Goal: Obtain resource: Obtain resource

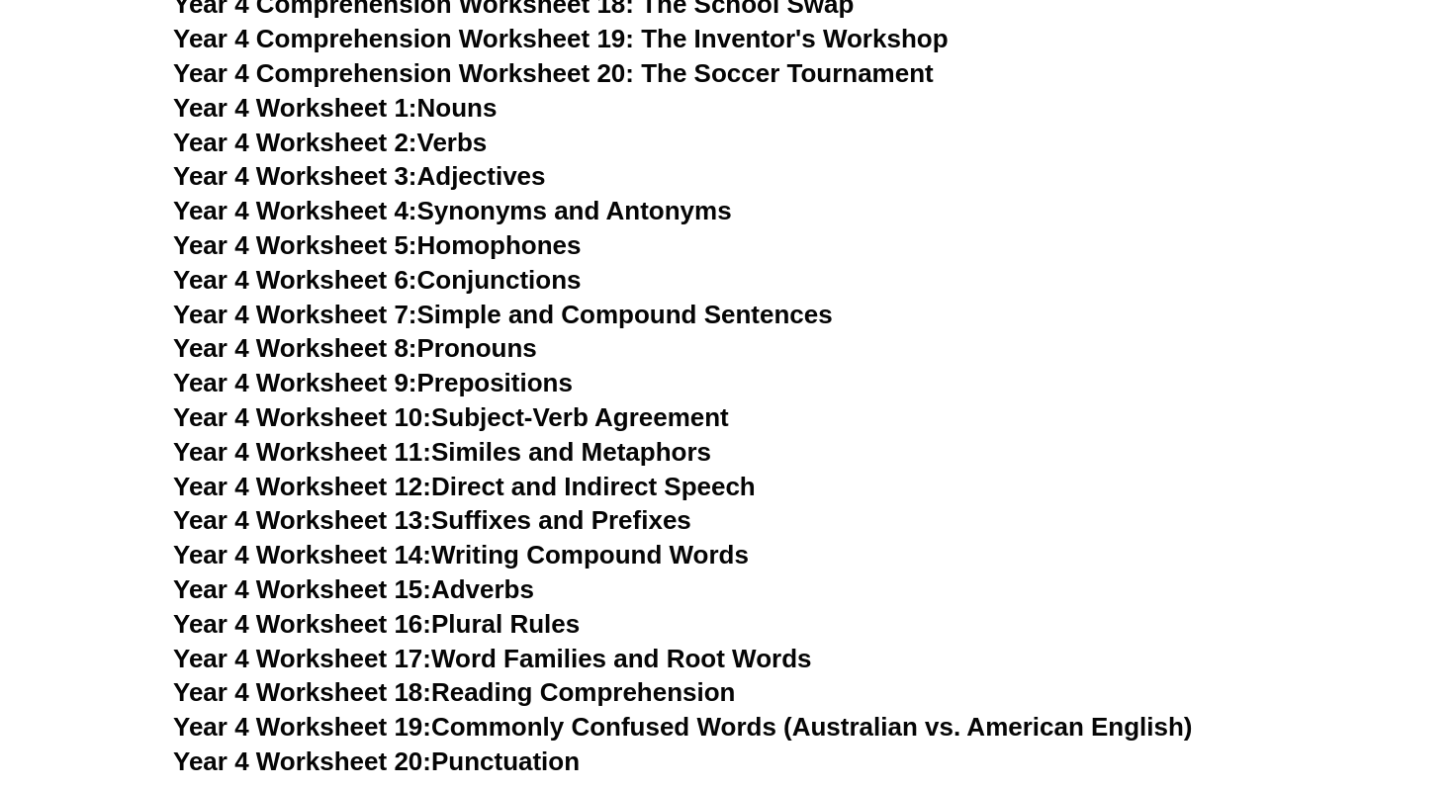
scroll to position [7733, 0]
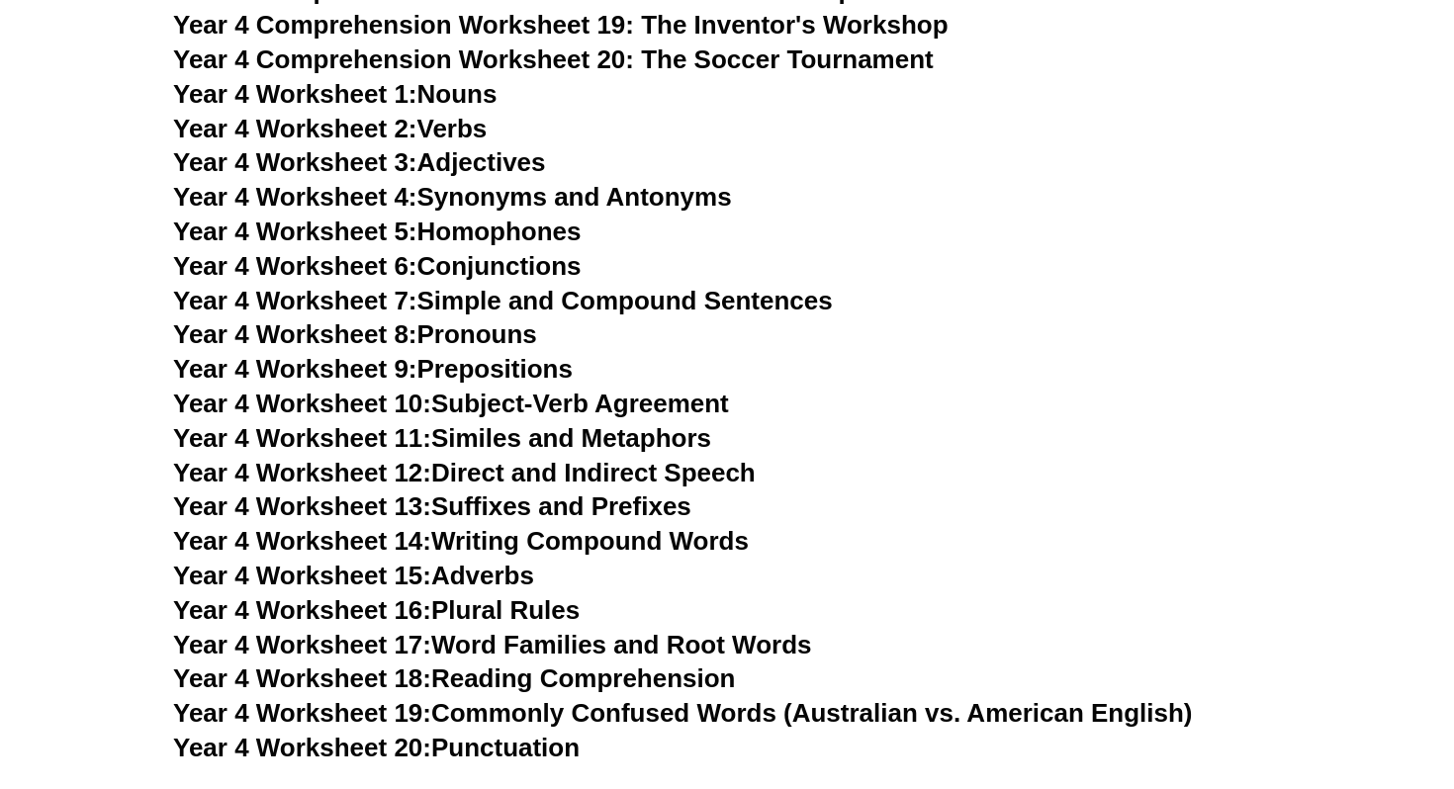
click at [528, 266] on link "Year 4 Worksheet 6: Conjunctions" at bounding box center [377, 266] width 409 height 30
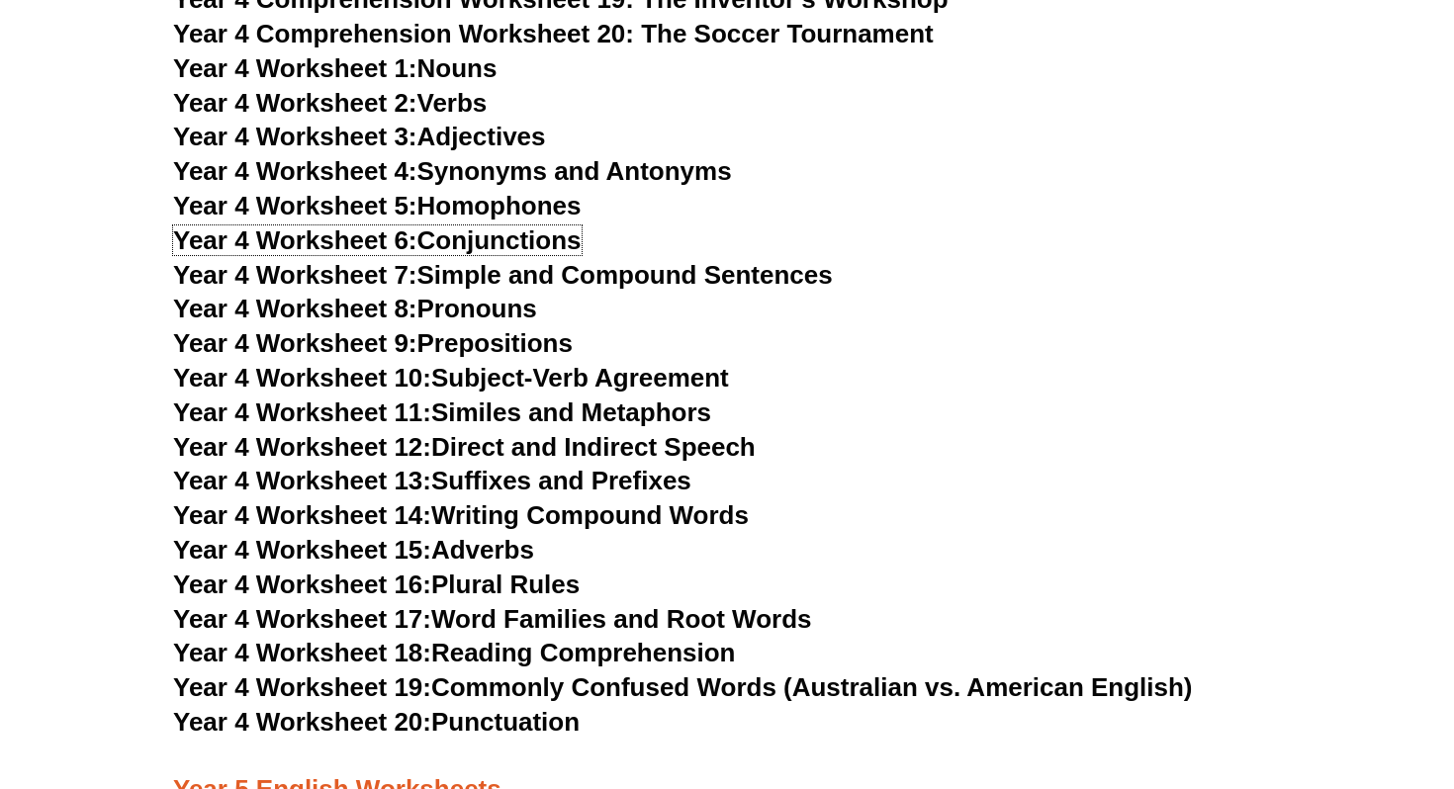
scroll to position [7721, 0]
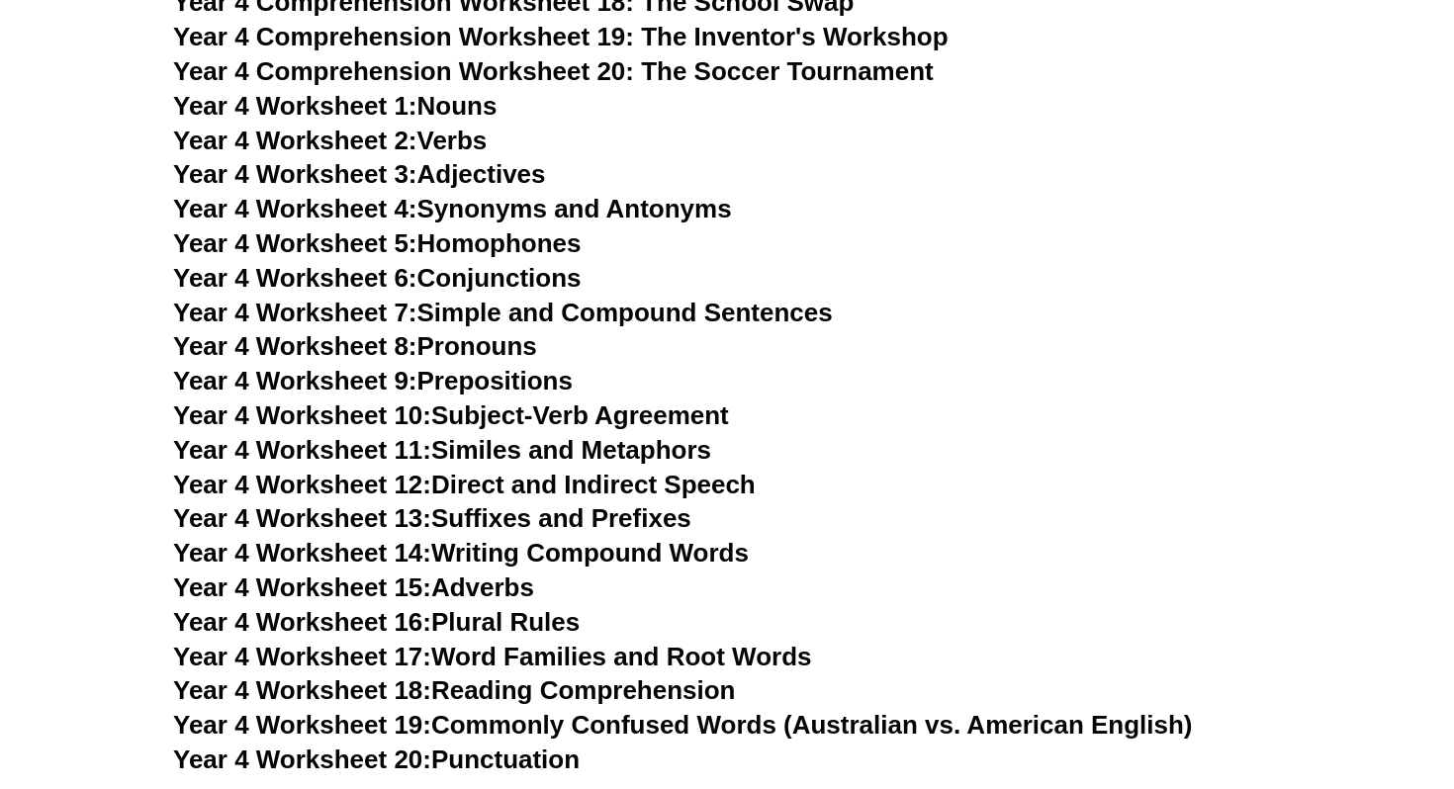
click at [469, 106] on link "Year 4 Worksheet 1: Nouns" at bounding box center [334, 106] width 323 height 30
click at [488, 208] on link "Year 4 Worksheet 4: Synonyms and Antonyms" at bounding box center [452, 209] width 559 height 30
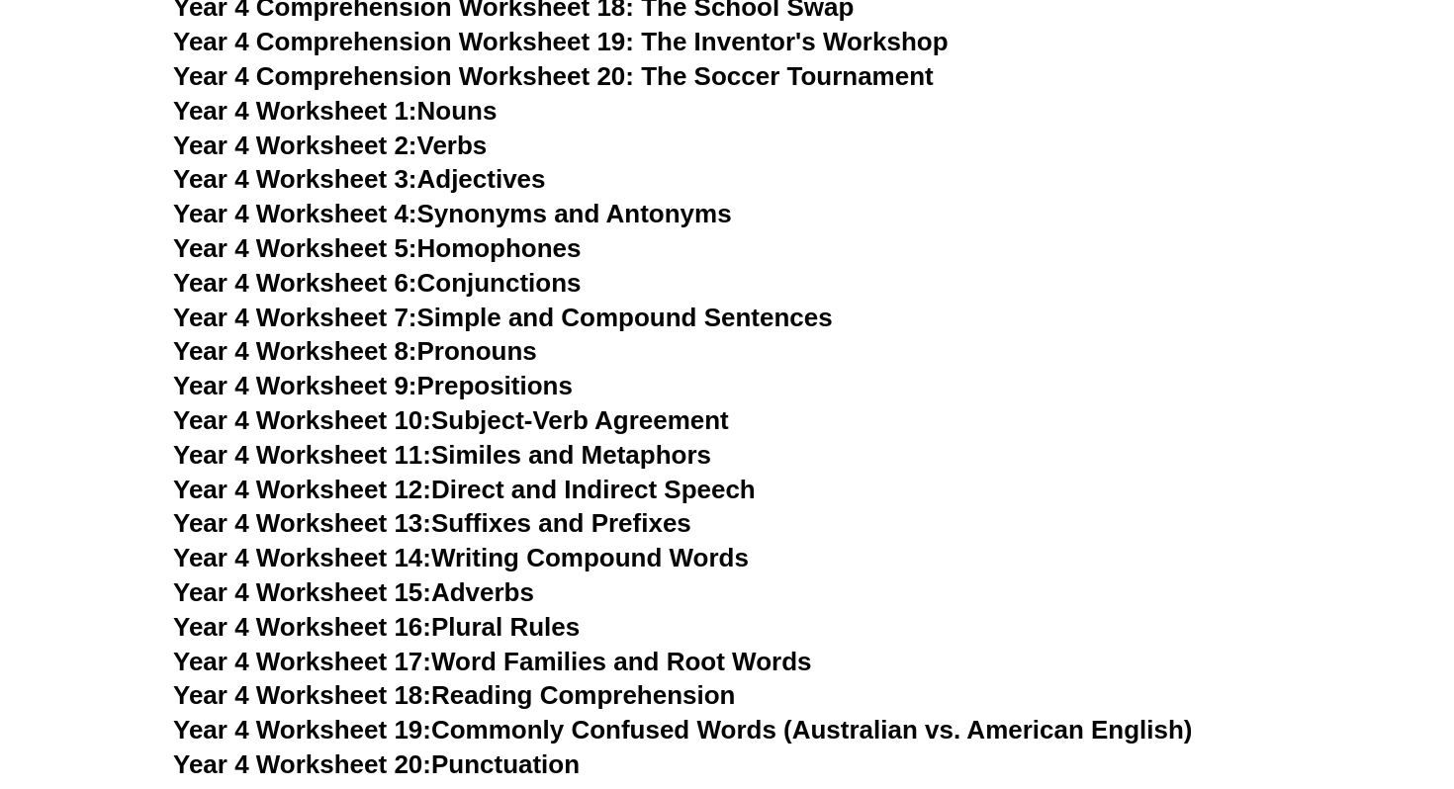
scroll to position [7712, 0]
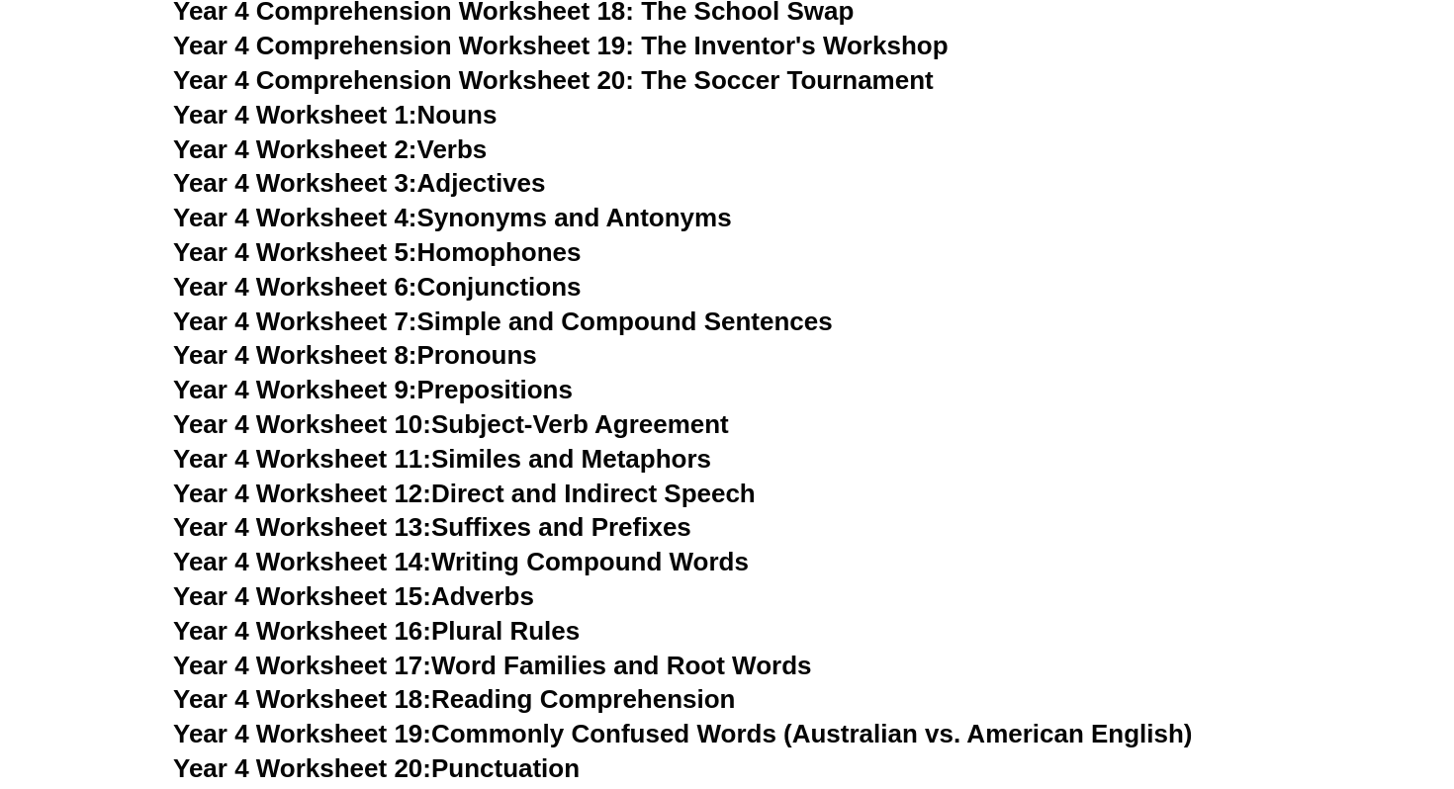
click at [579, 228] on link "Year 4 Worksheet 4: Synonyms and Antonyms" at bounding box center [452, 218] width 559 height 30
click at [524, 254] on link "Year 4 Worksheet 5: Homophones" at bounding box center [377, 252] width 409 height 30
click at [624, 320] on link "Year 4 Worksheet 7: Simple and Compound Sentences" at bounding box center [503, 322] width 660 height 30
click at [484, 393] on link "Year 4 Worksheet 9: Prepositions" at bounding box center [373, 390] width 400 height 30
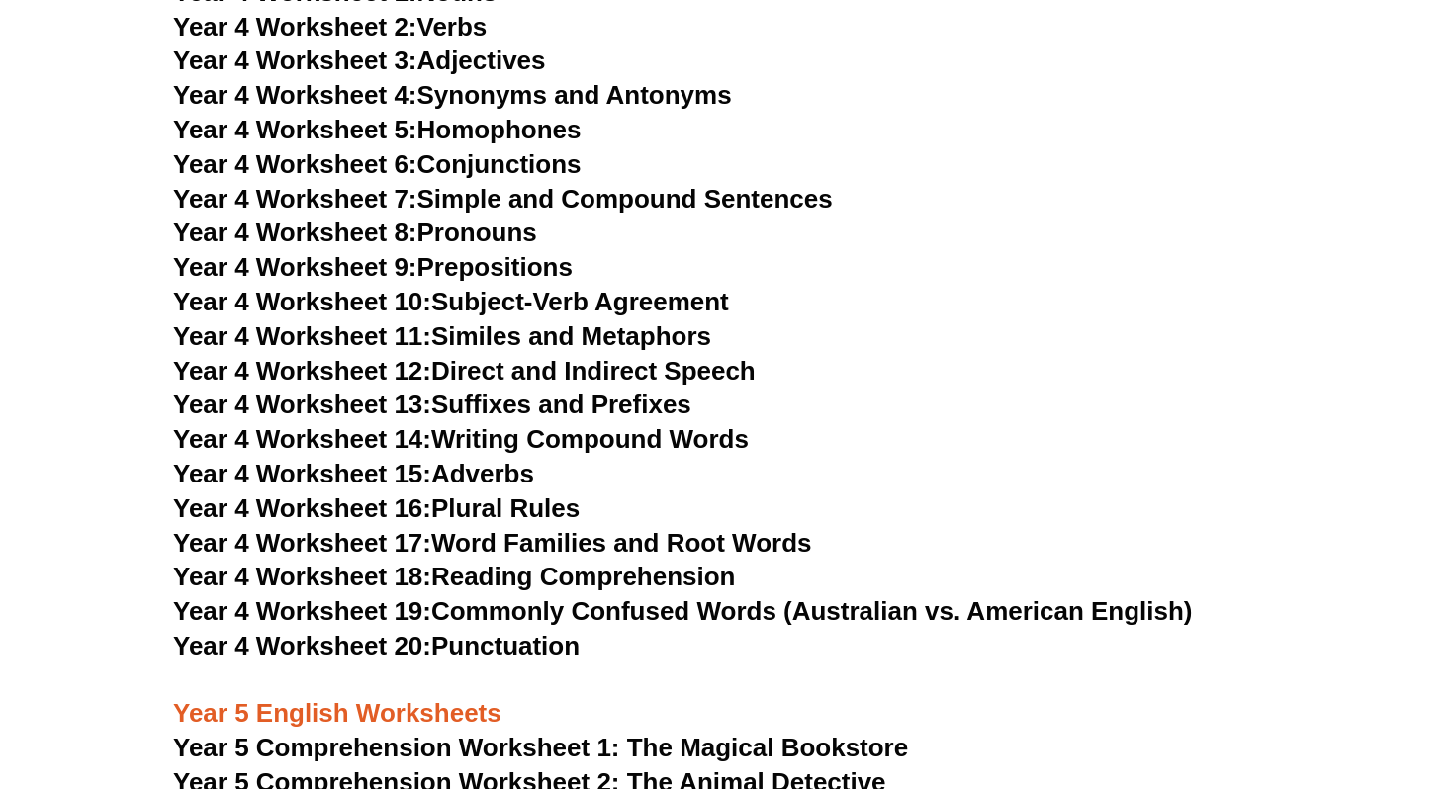
click at [534, 575] on link "Year 4 Worksheet 18: Reading Comprehension" at bounding box center [454, 577] width 562 height 30
click at [541, 649] on link "Year 4 Worksheet 20: Punctuation" at bounding box center [376, 646] width 407 height 30
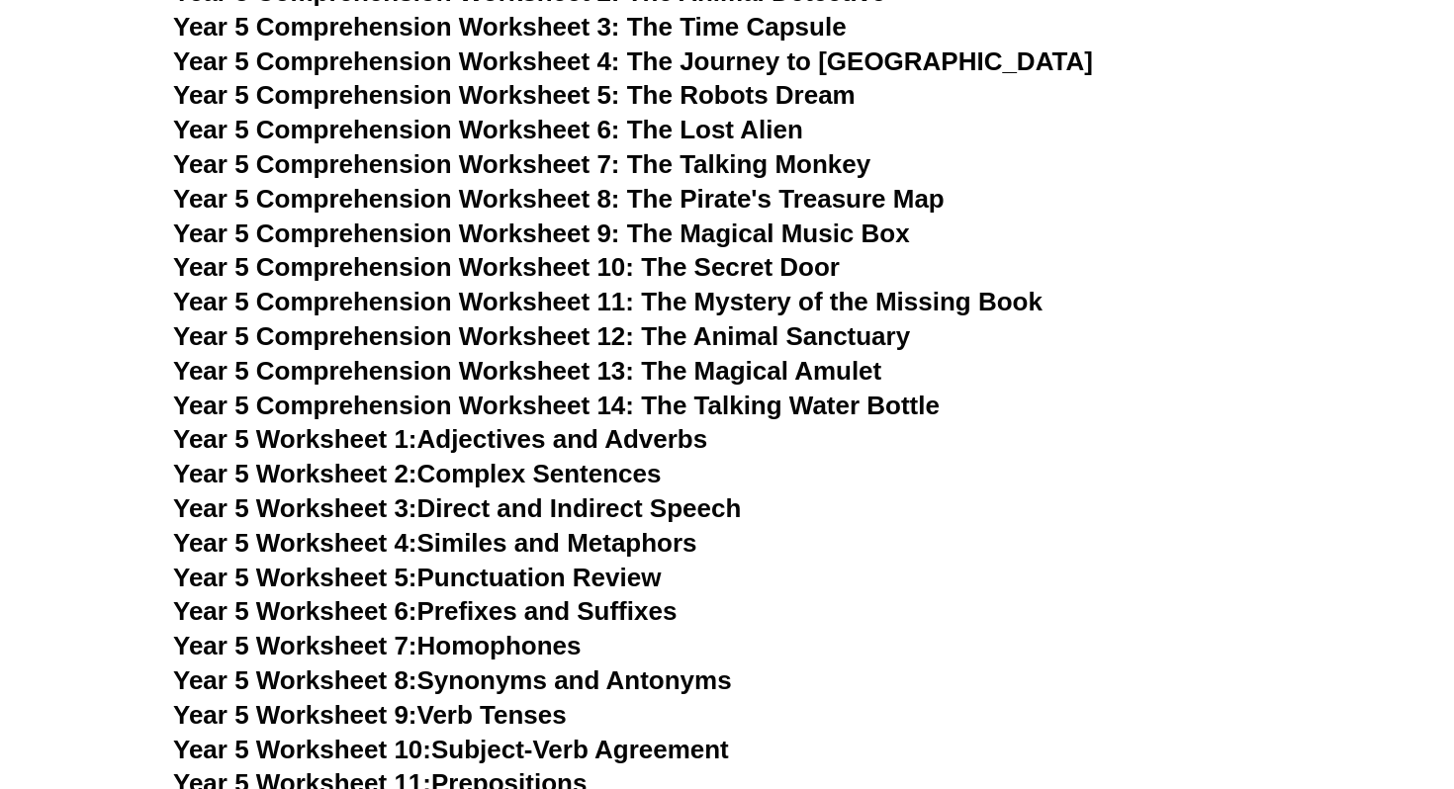
scroll to position [8623, 0]
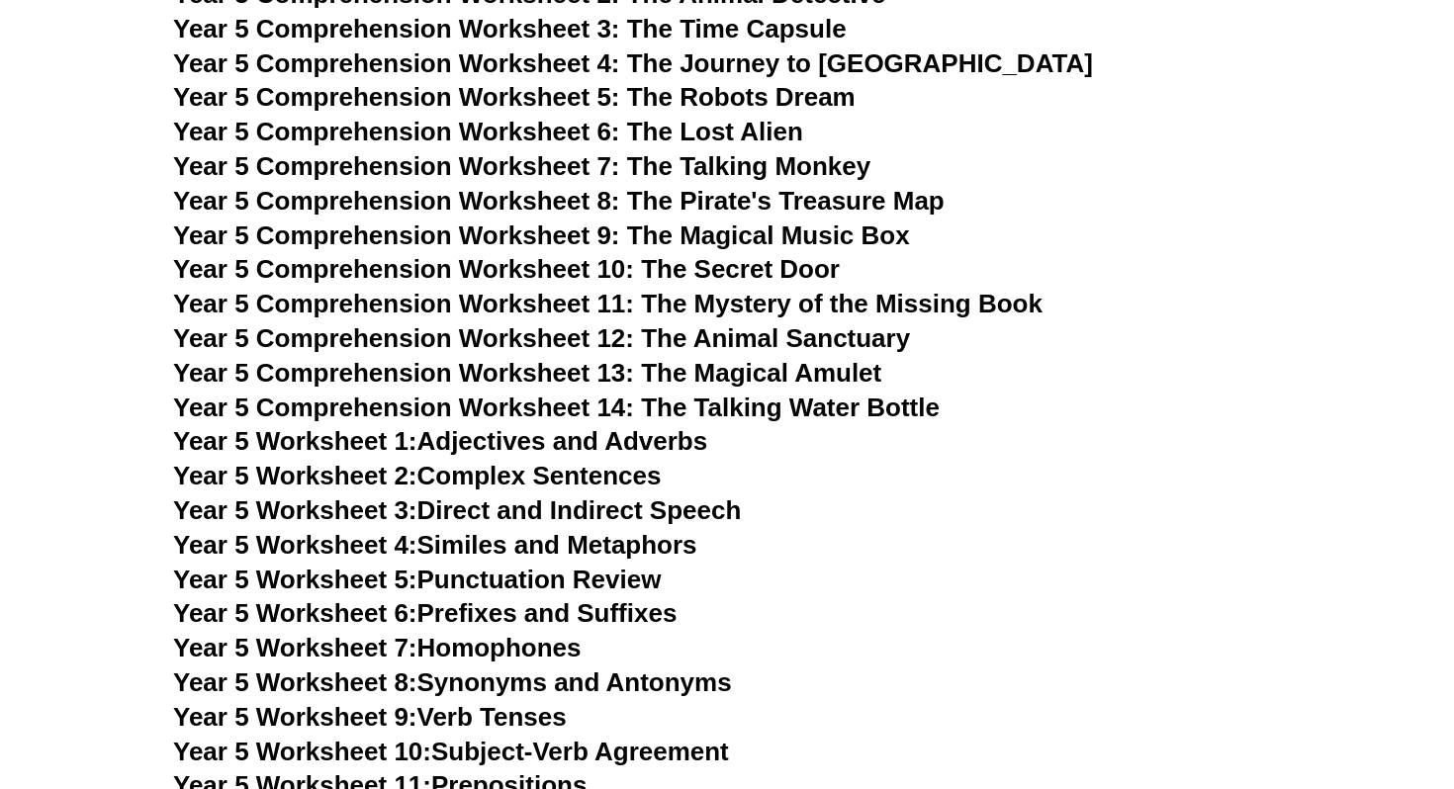
click at [591, 472] on link "Year 5 Worksheet 2: Complex Sentences" at bounding box center [417, 476] width 488 height 30
